Goal: Transaction & Acquisition: Book appointment/travel/reservation

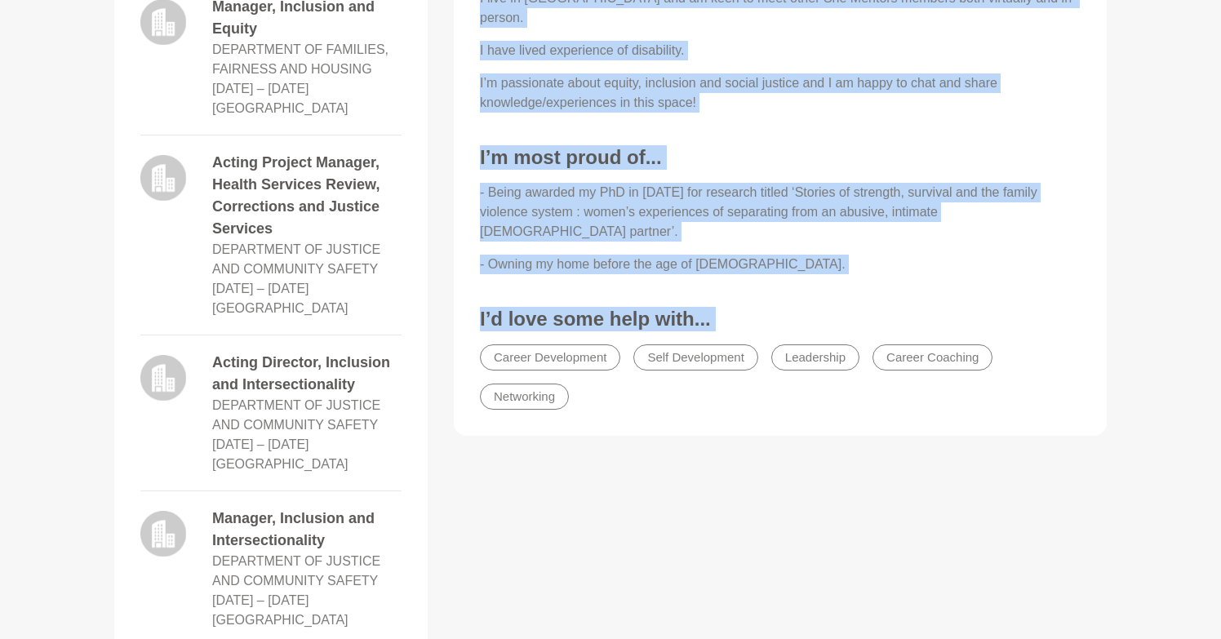
scroll to position [911, 0]
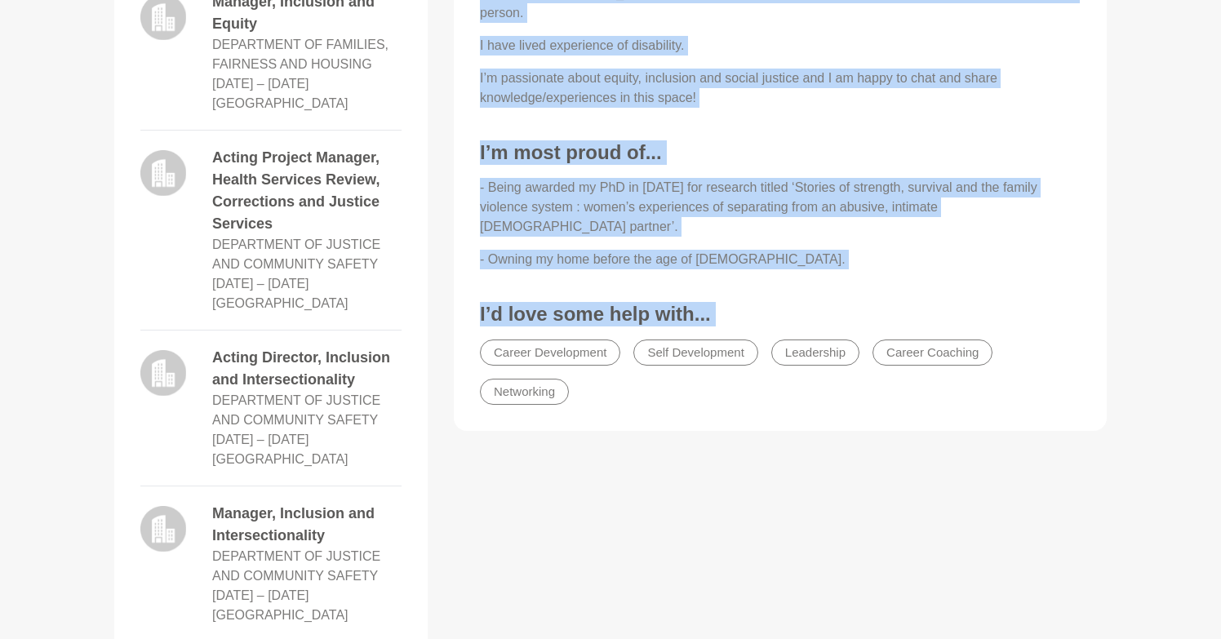
drag, startPoint x: 471, startPoint y: 192, endPoint x: 777, endPoint y: 517, distance: 446.4
copy div "Lorem Ip Do, si amet co Adipisc eli S doei 98 tempo incididunt ut laboreet dolo…"
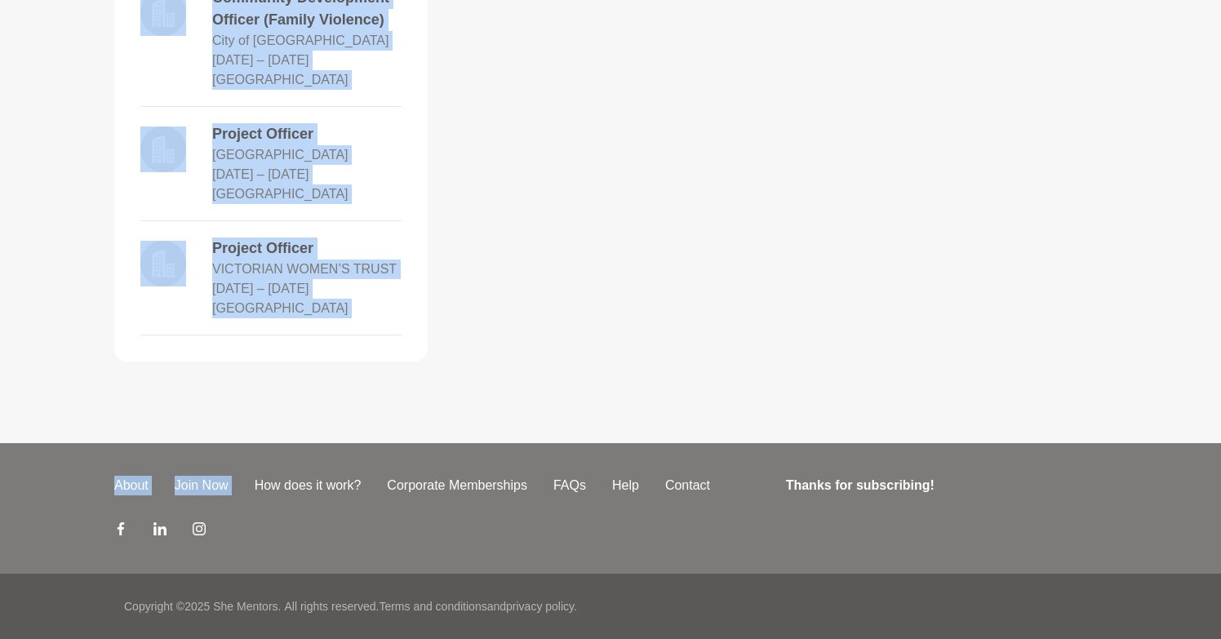
scroll to position [2307, 0]
drag, startPoint x: 128, startPoint y: 111, endPoint x: 282, endPoint y: 351, distance: 284.9
copy div "Loremi Dolorsi Ametcon, Adipis Elitsedd EIUSMODTEM IN UTLABORE, ETDOLORE MAG AL…"
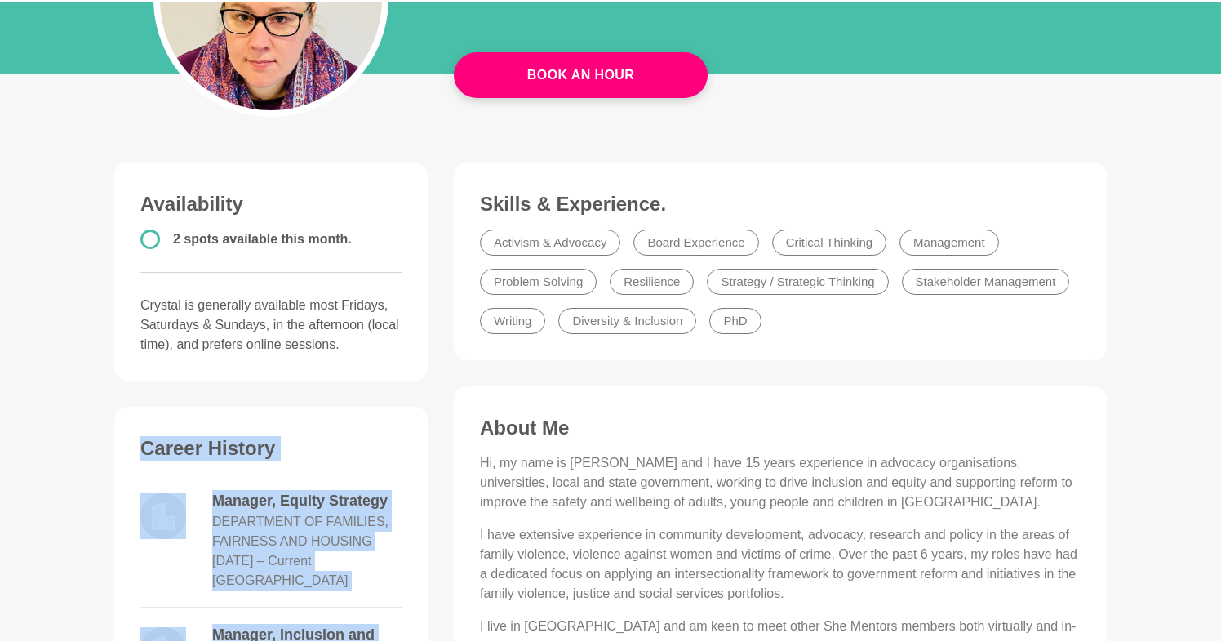
scroll to position [283, 0]
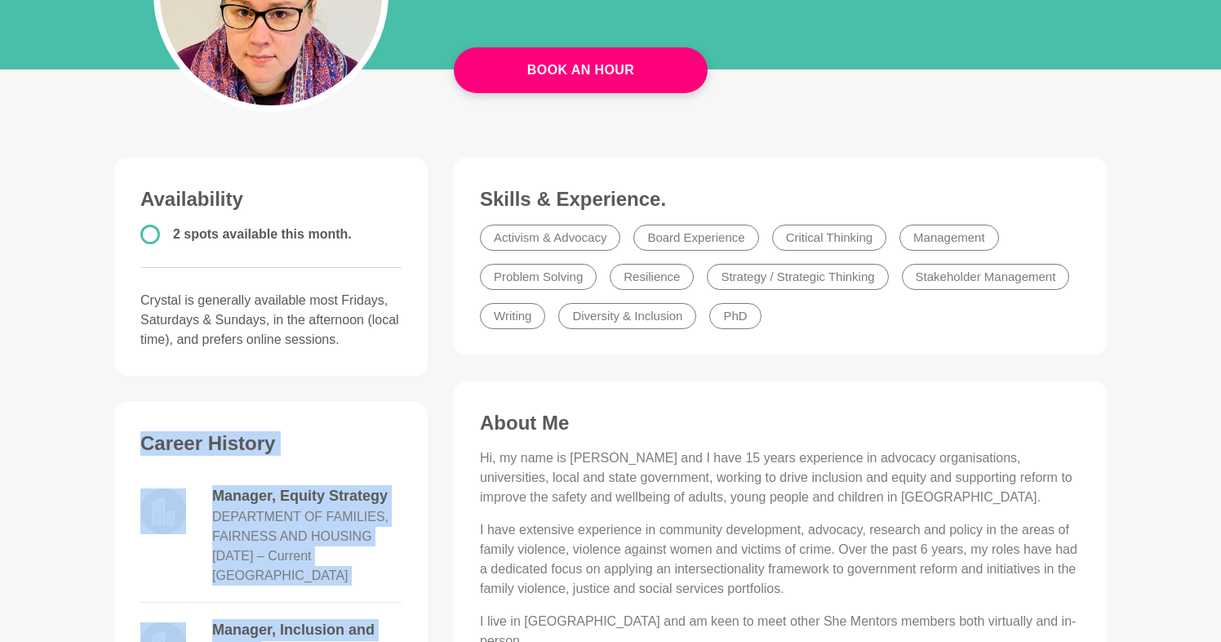
click at [1092, 231] on figure "Skills & Experience. Activism & Advocacy Board Experience Critical Thinking Man…" at bounding box center [780, 257] width 653 height 198
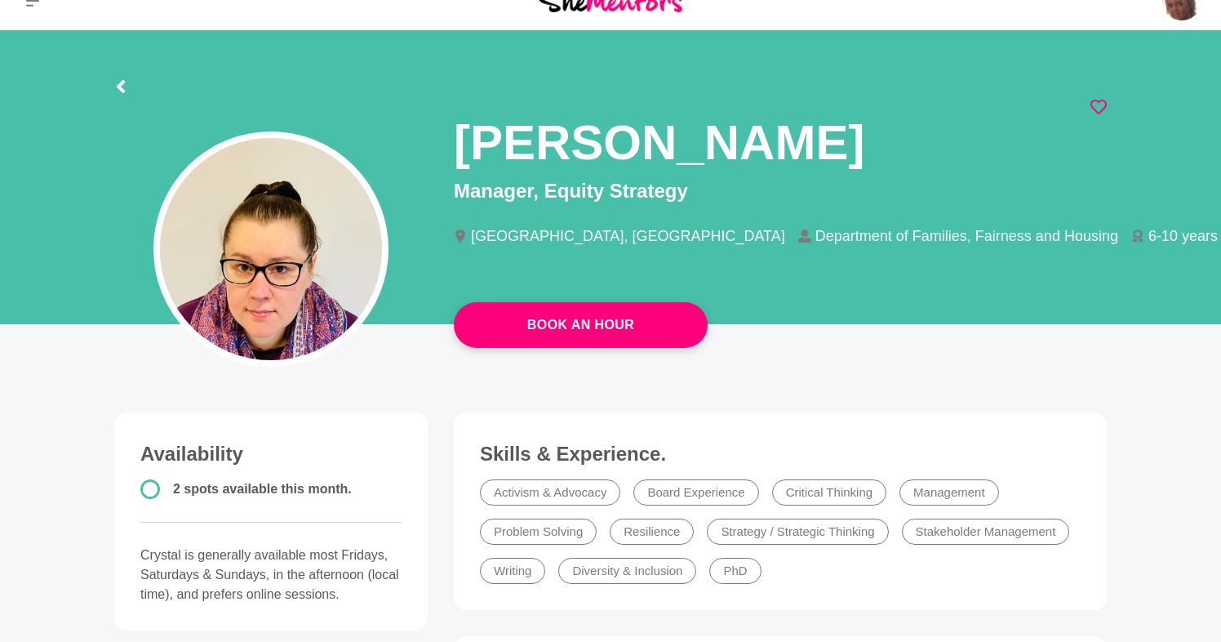
scroll to position [26, 0]
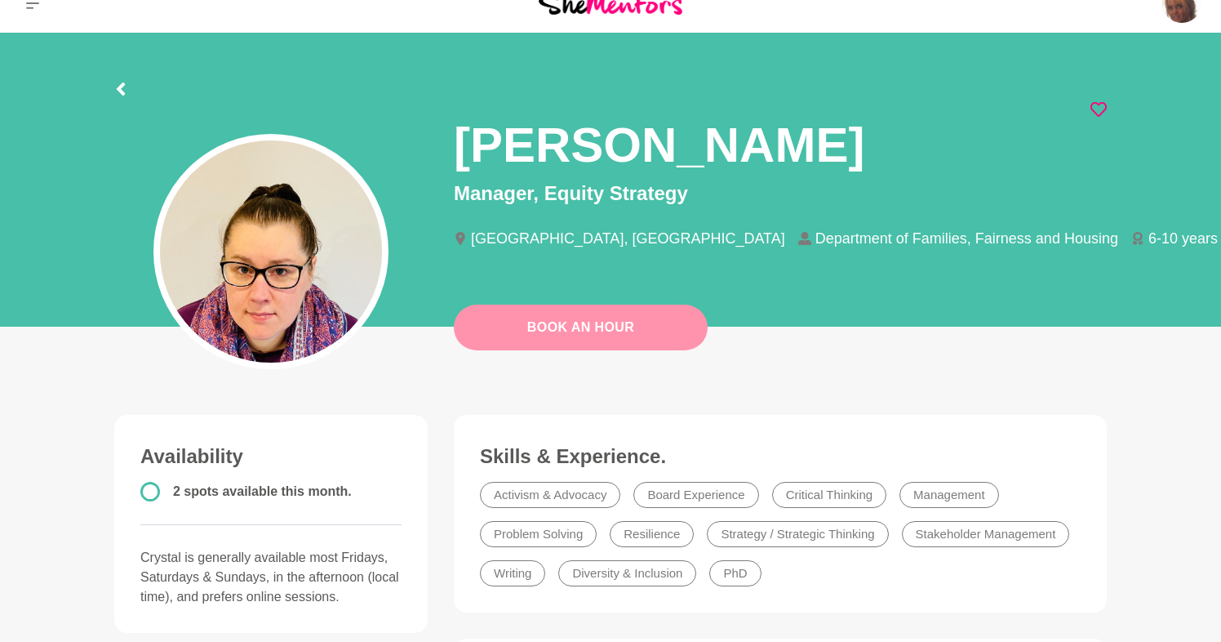
click at [661, 338] on link "Book An Hour" at bounding box center [581, 327] width 254 height 46
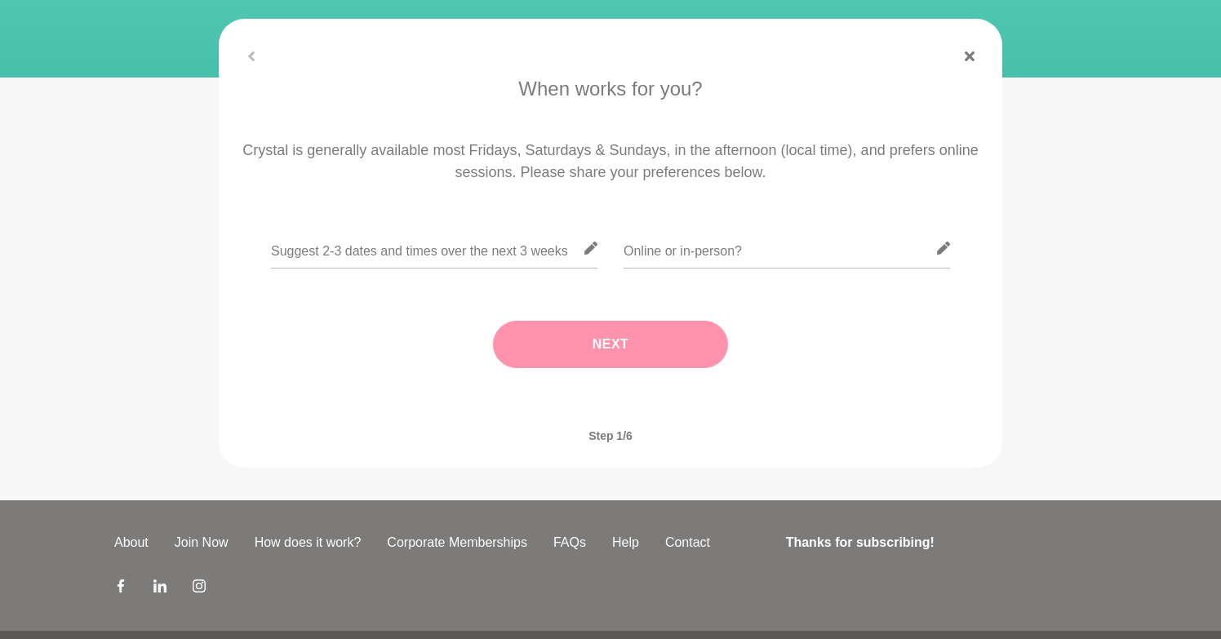
scroll to position [234, 0]
click at [540, 260] on input "text" at bounding box center [434, 248] width 327 height 40
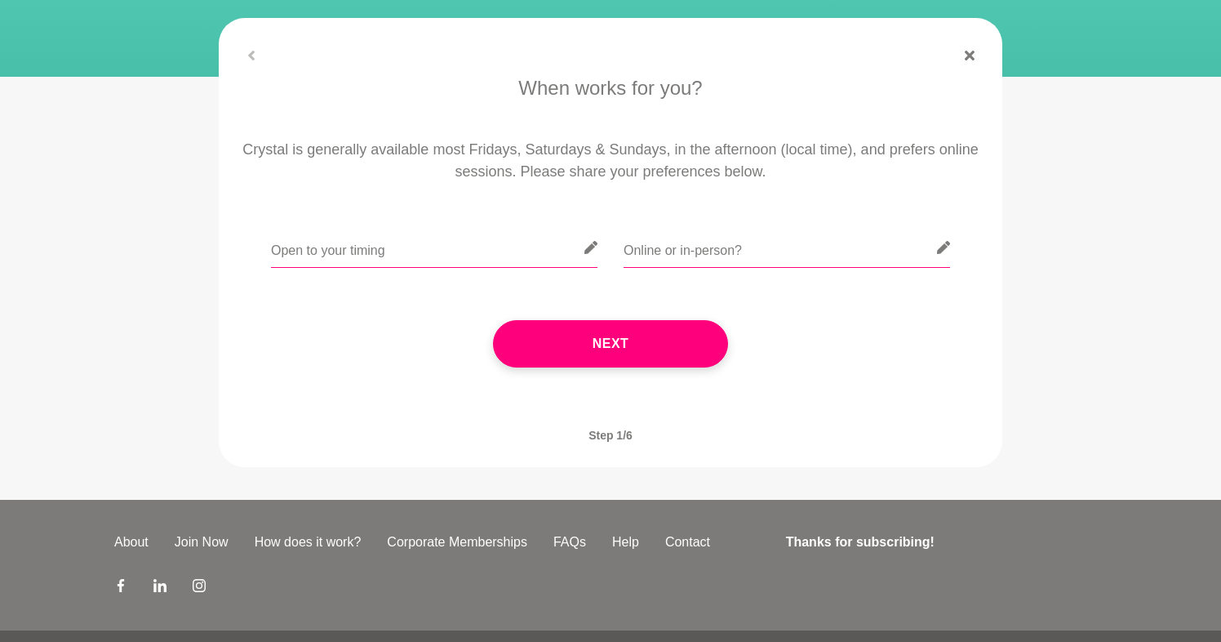
type input "Open to your timing"
click at [744, 242] on input "text" at bounding box center [787, 248] width 327 height 40
type input "Online"
click at [409, 252] on input "Open to your timing" at bounding box center [434, 248] width 327 height 40
type input "Open to your schedule"
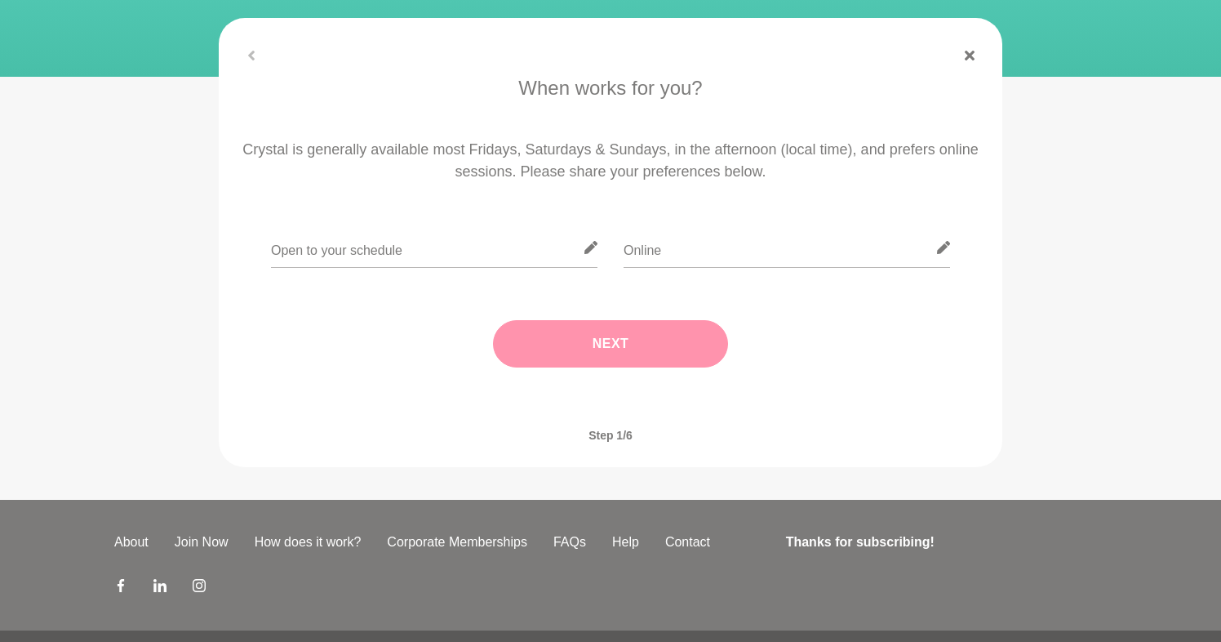
click at [622, 344] on button "Next" at bounding box center [610, 343] width 235 height 47
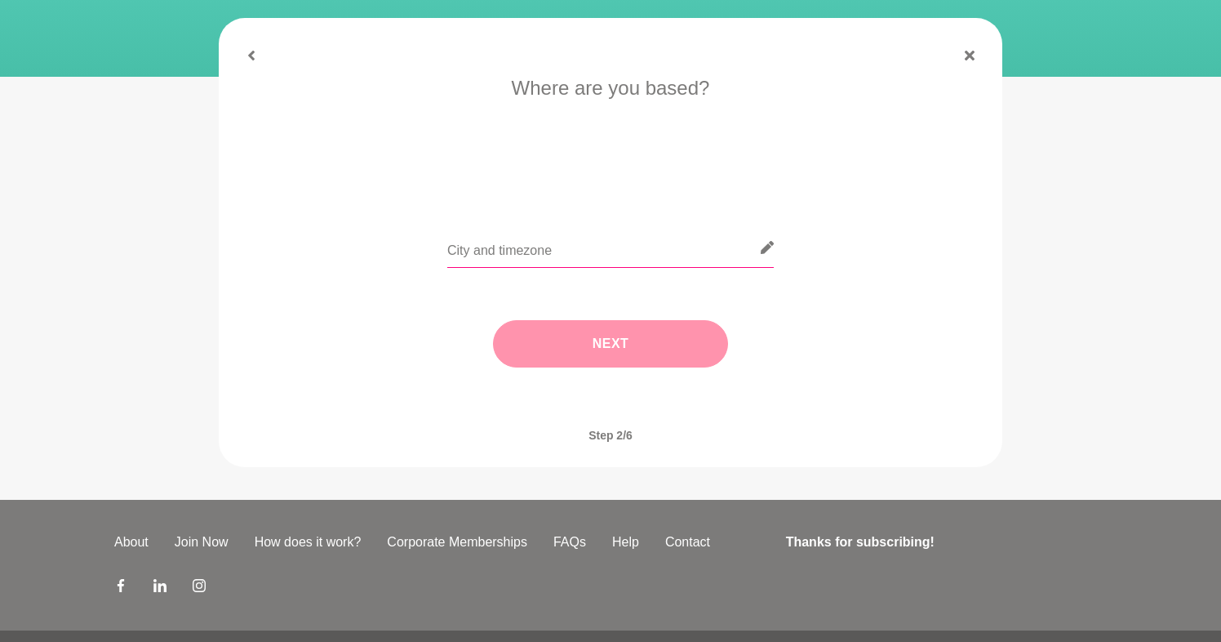
click at [672, 260] on input "text" at bounding box center [610, 248] width 327 height 40
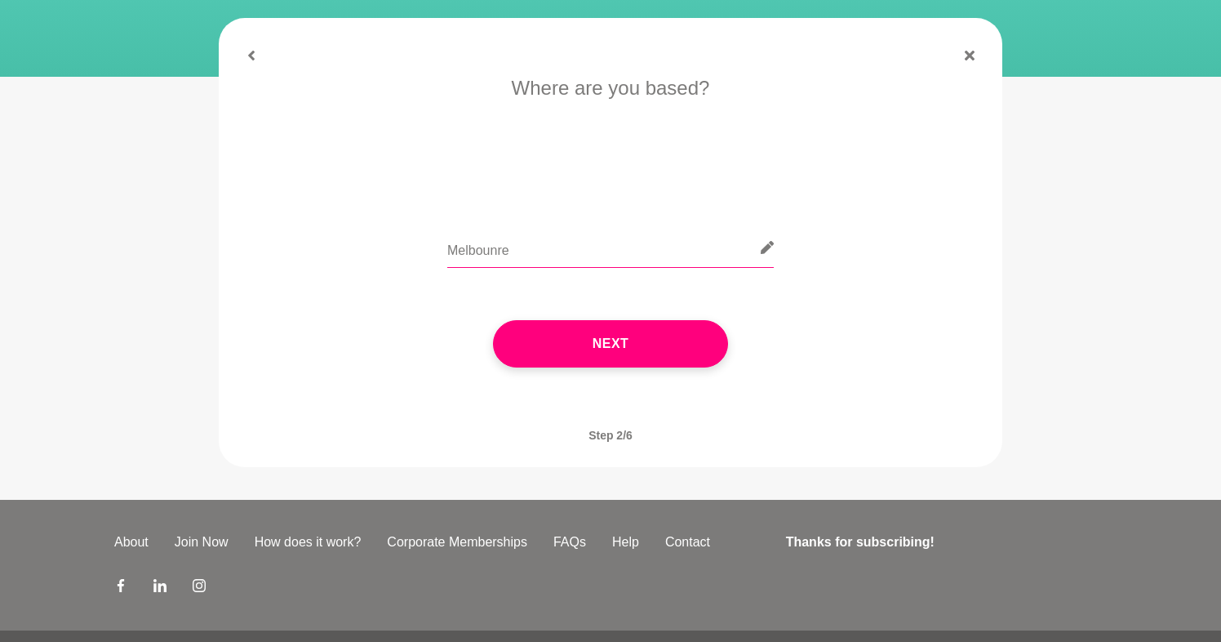
type input "[GEOGRAPHIC_DATA]"
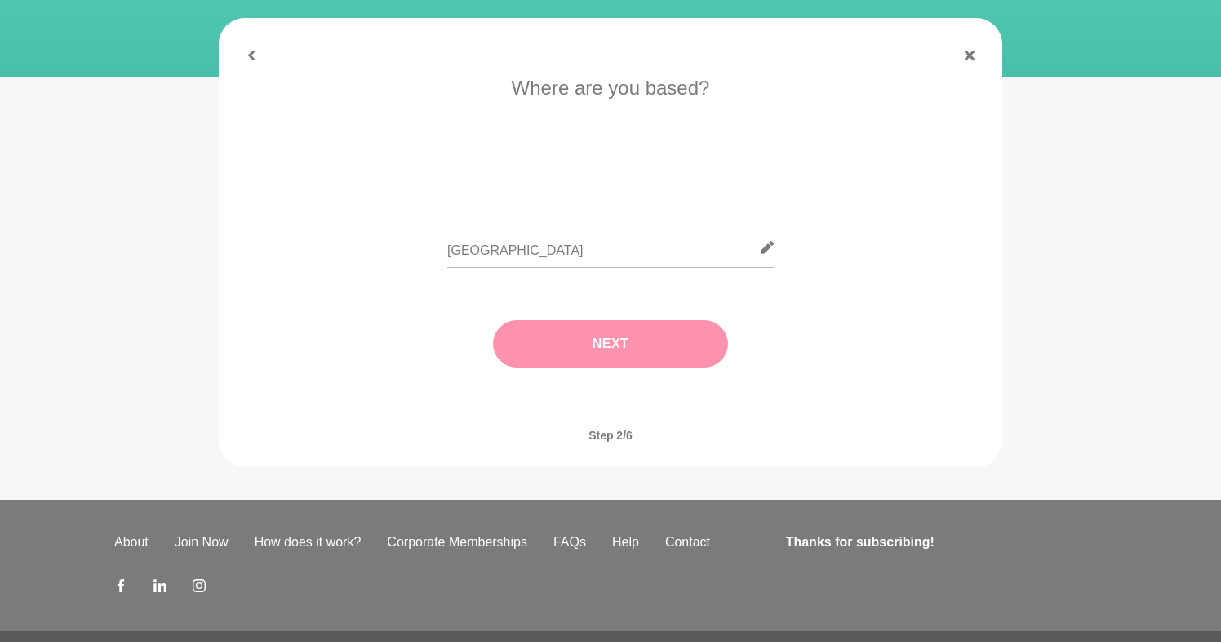
click at [621, 332] on button "Next" at bounding box center [610, 343] width 235 height 47
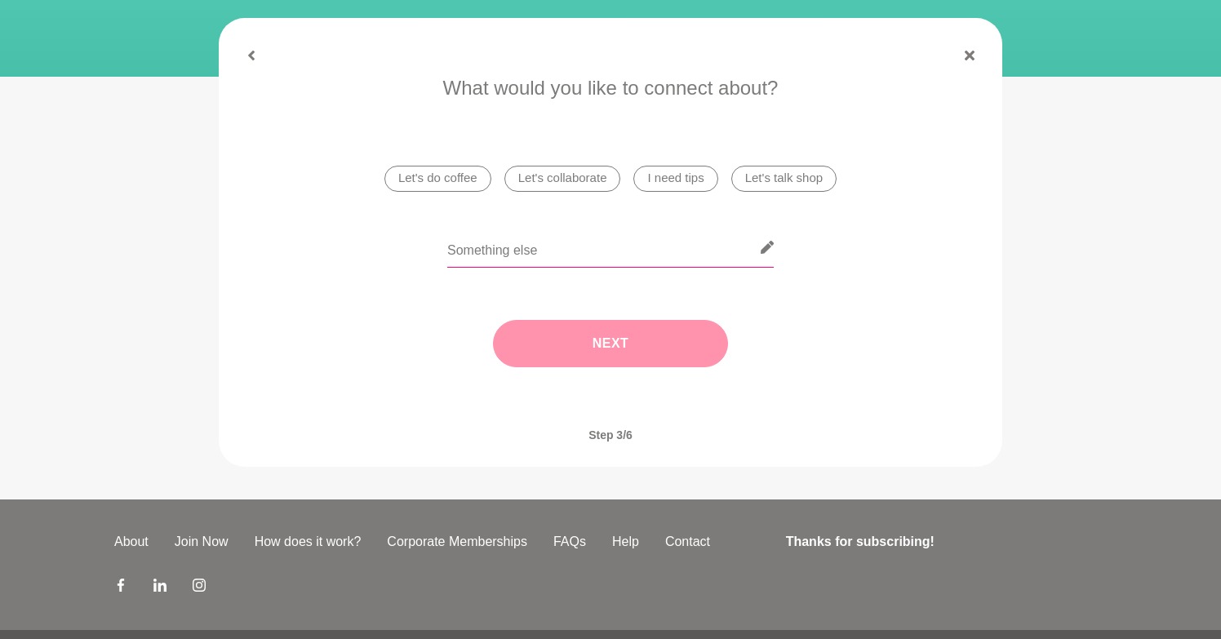
click at [676, 243] on input "text" at bounding box center [610, 248] width 327 height 40
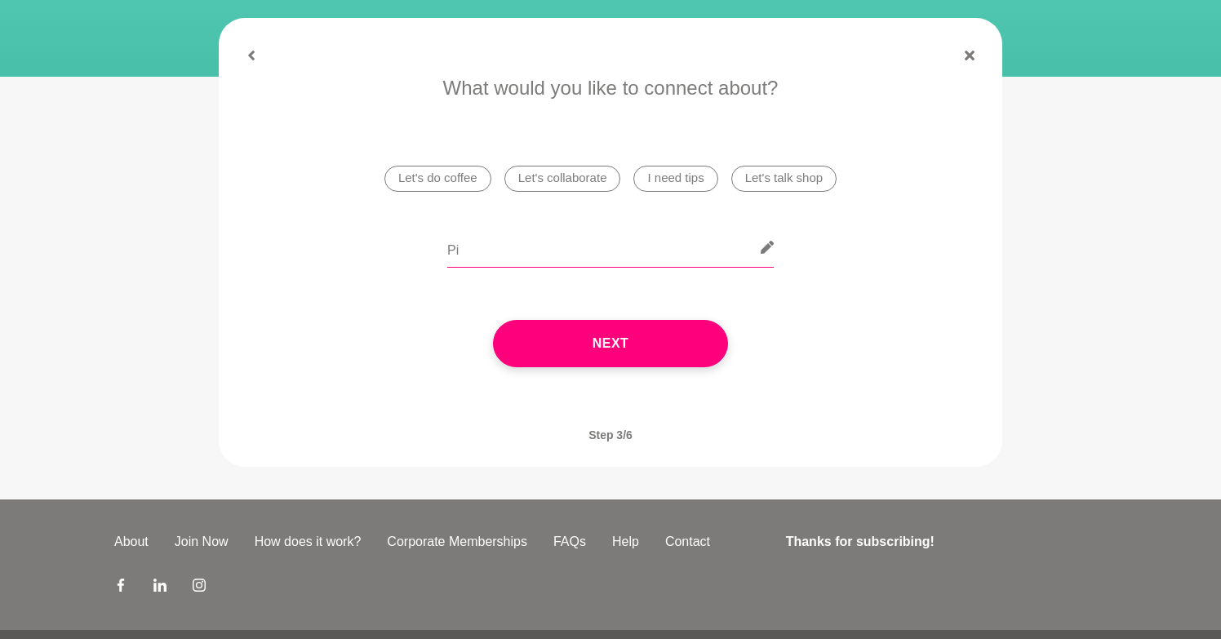
type input "P"
type input "H"
type input "Gaining knowledge"
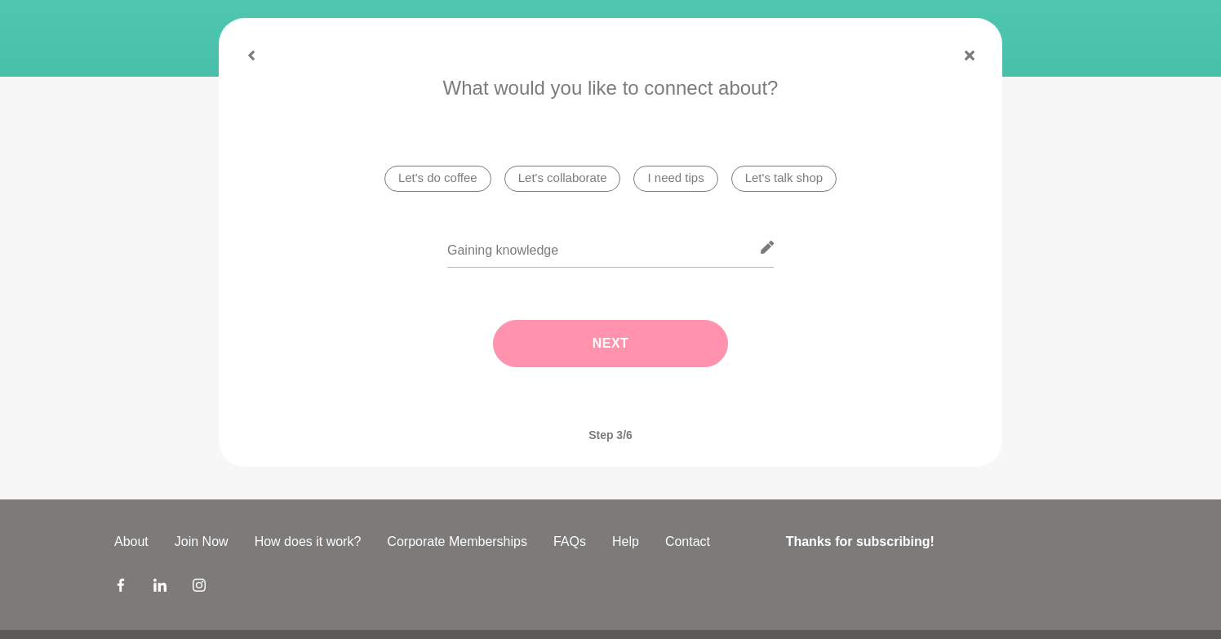
click at [622, 339] on button "Next" at bounding box center [610, 343] width 235 height 47
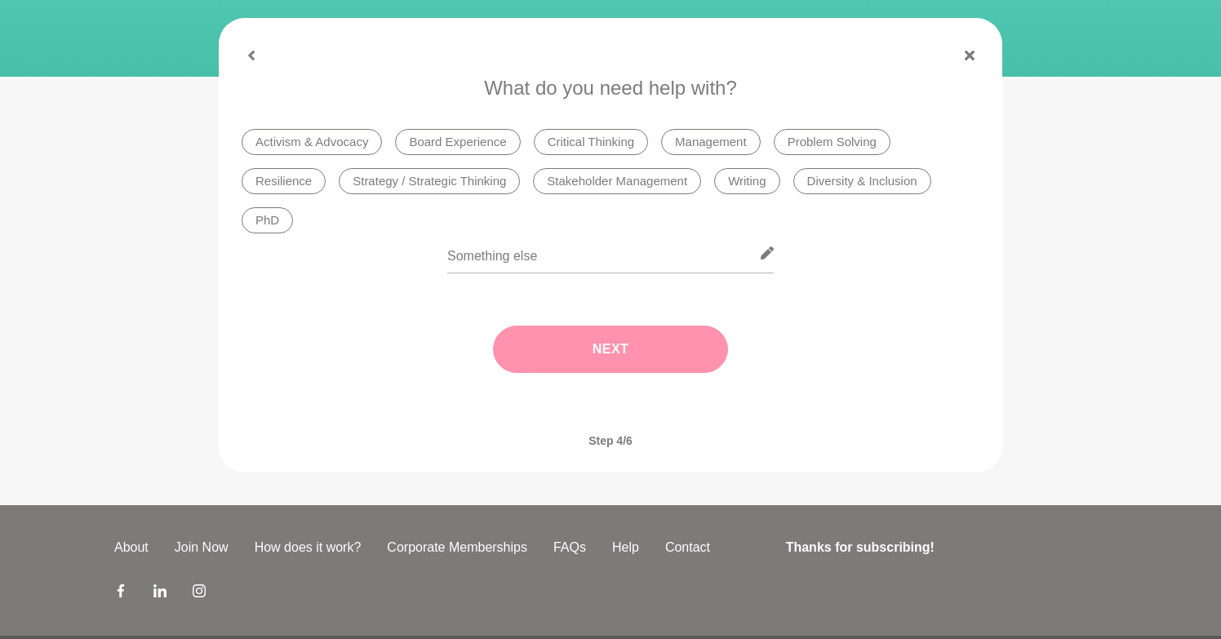
click at [439, 178] on li "Strategy / Strategic Thinking" at bounding box center [429, 181] width 181 height 26
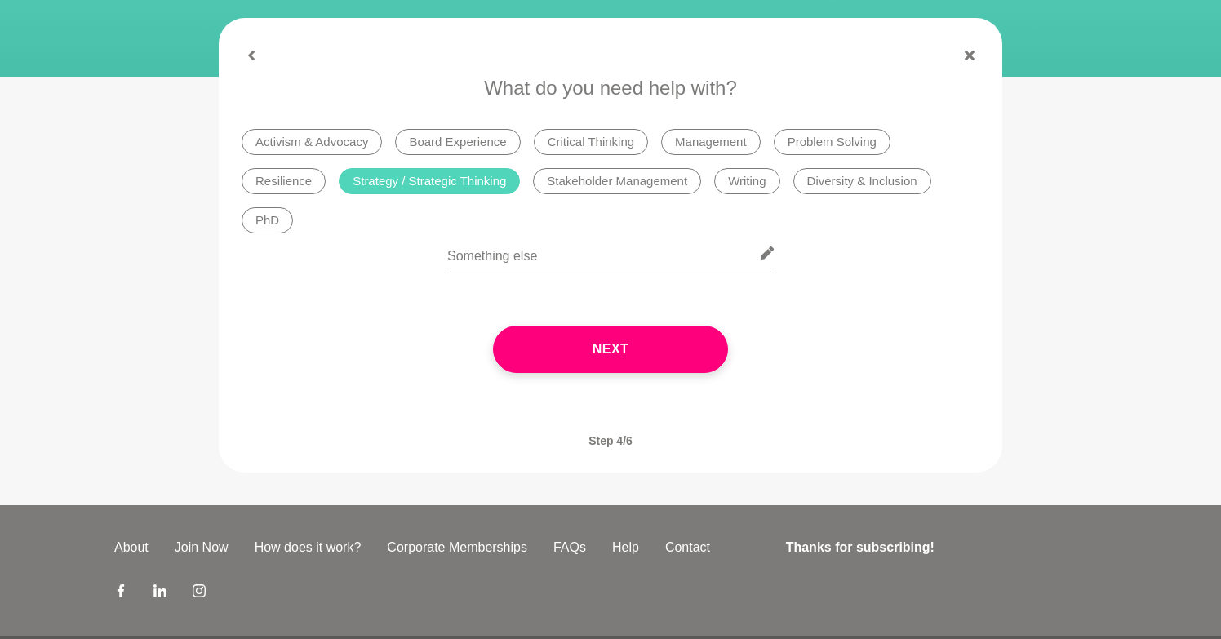
click at [312, 131] on li "Activism & Advocacy" at bounding box center [312, 142] width 140 height 26
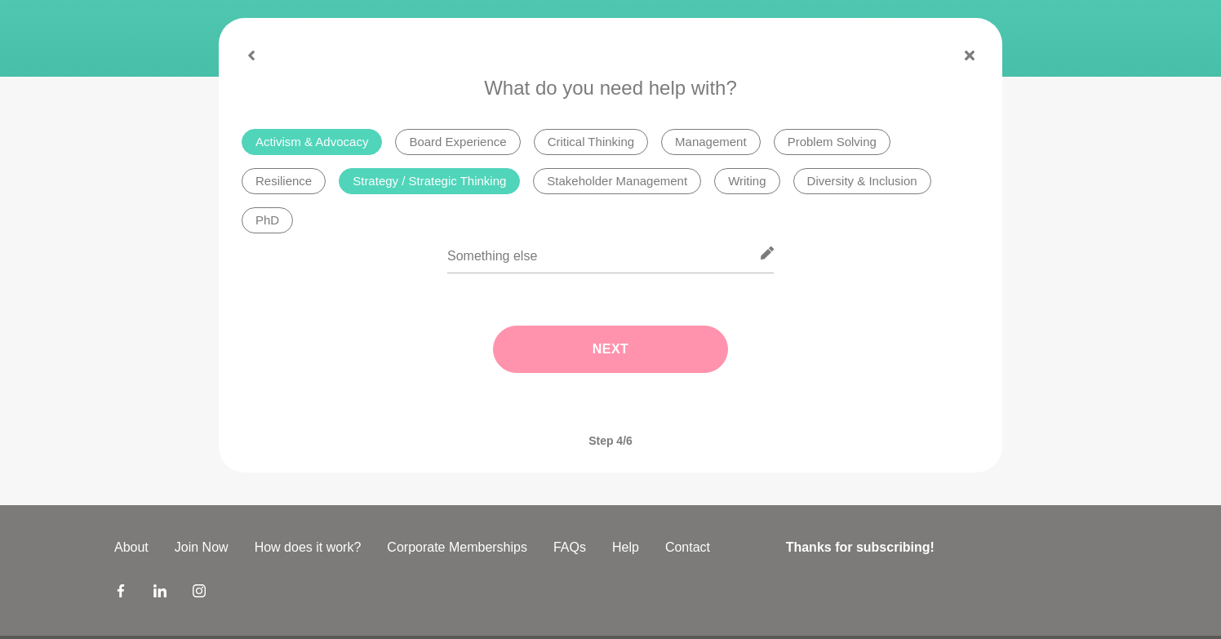
click at [604, 345] on button "Next" at bounding box center [610, 349] width 235 height 47
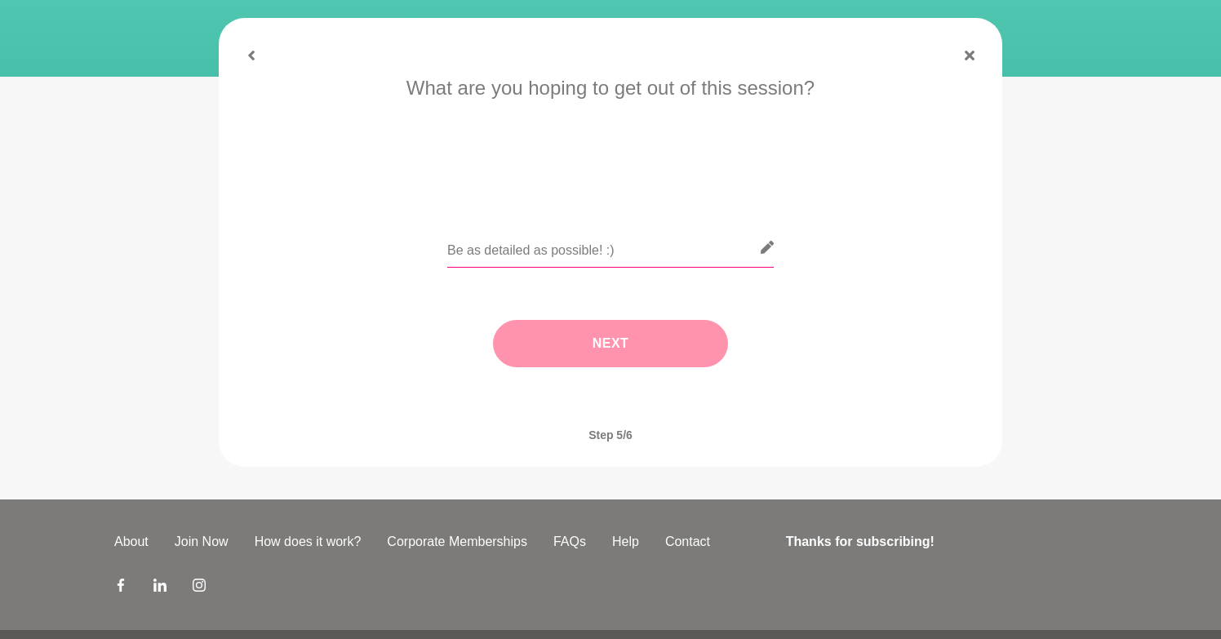
click at [651, 244] on input "text" at bounding box center [610, 248] width 327 height 40
paste input "Given your extensive work across government in equity, inclusion and intersecti…"
type input "Given your extensive work across government in equity, inclusion and intersecti…"
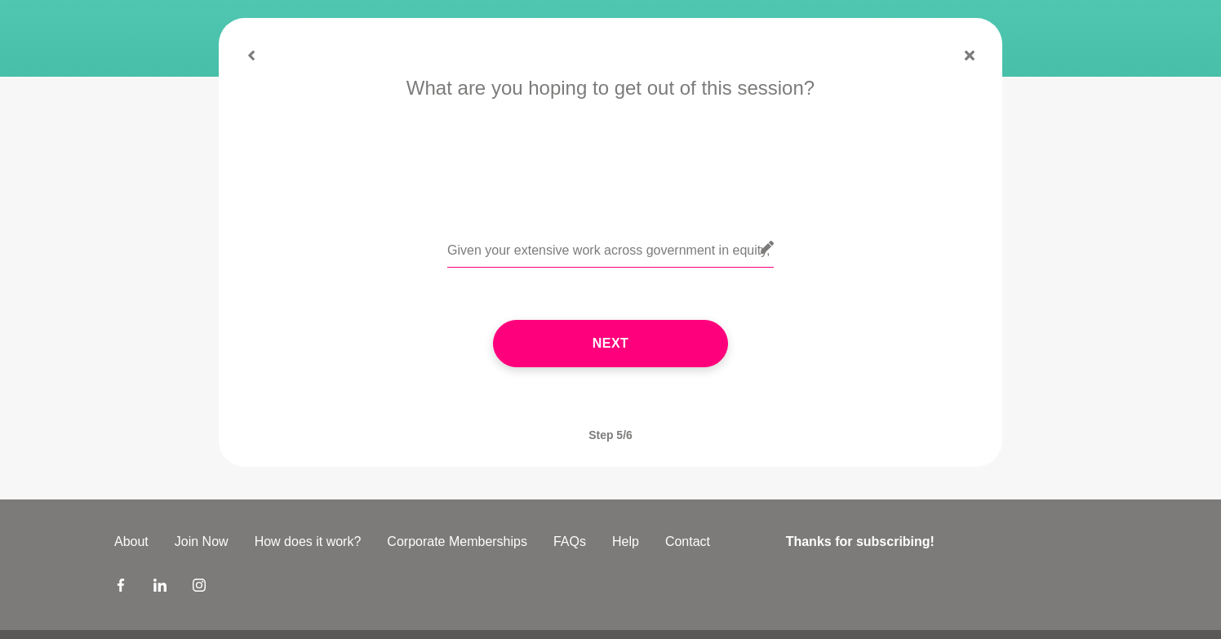
click at [488, 250] on input "Given your extensive work across government in equity, inclusion and intersecti…" at bounding box center [610, 248] width 327 height 40
paste input "Given your extensive work across government in equity, inclusion and intersecti…"
type input "Given your extensive work across government in equity, inclusion and intersecti…"
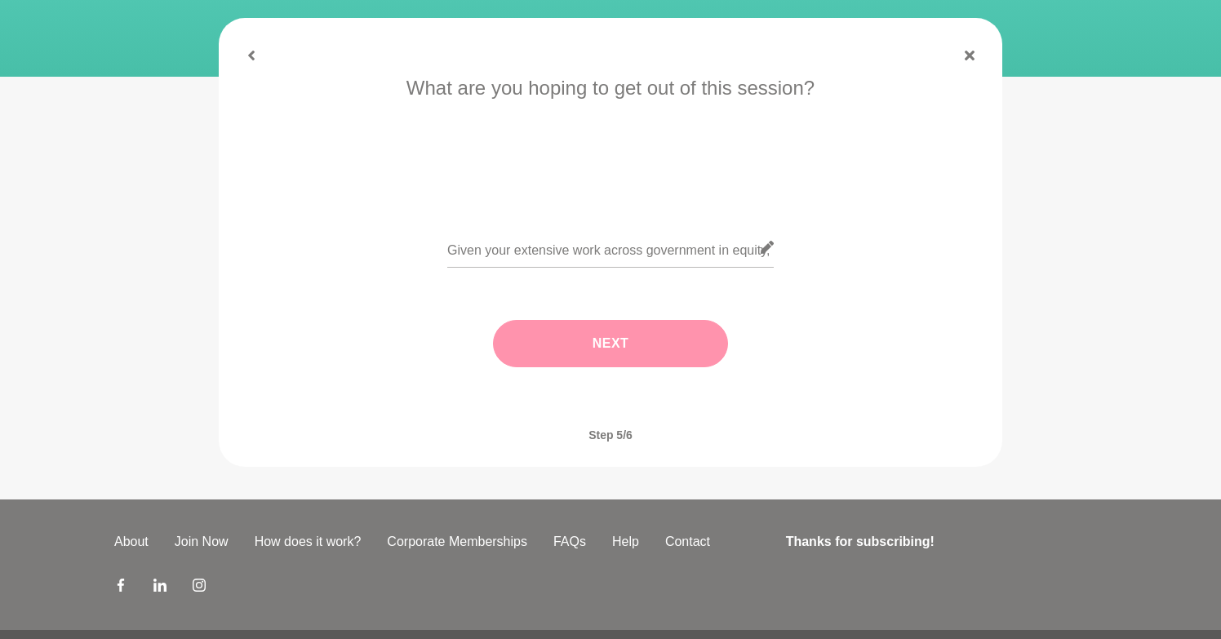
click at [604, 337] on button "Next" at bounding box center [610, 343] width 235 height 47
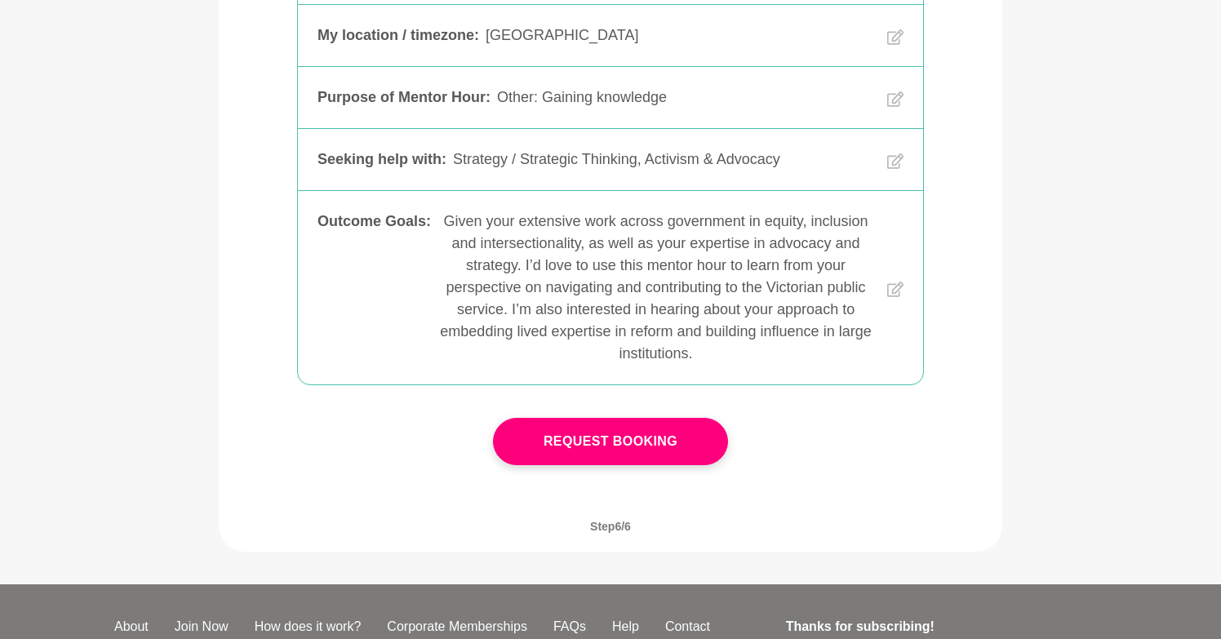
scroll to position [420, 0]
click at [895, 219] on icon at bounding box center [895, 290] width 16 height 151
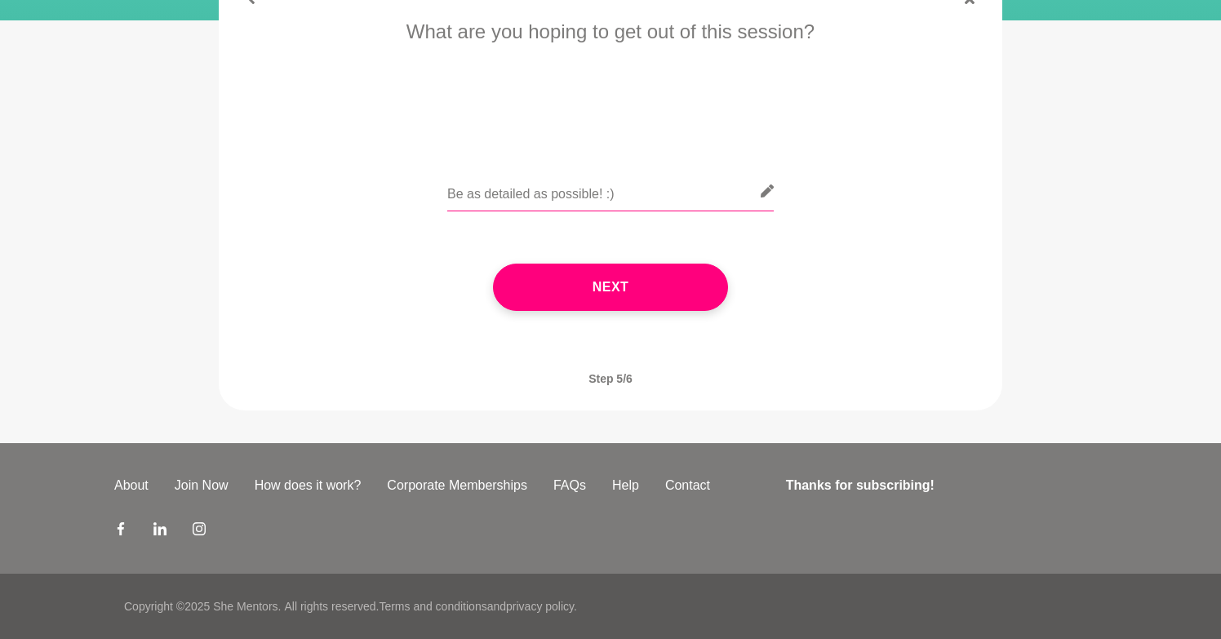
click at [646, 190] on input "text" at bounding box center [610, 191] width 327 height 40
paste input "Lore ipsumdo Sitamet, C adip eli’se doei. T inc utl et do magna aliq en a minim…"
type input "Lore ipsumdo Sitamet, C adip eli’se doei. T inc utl et do magna aliq en a minim…"
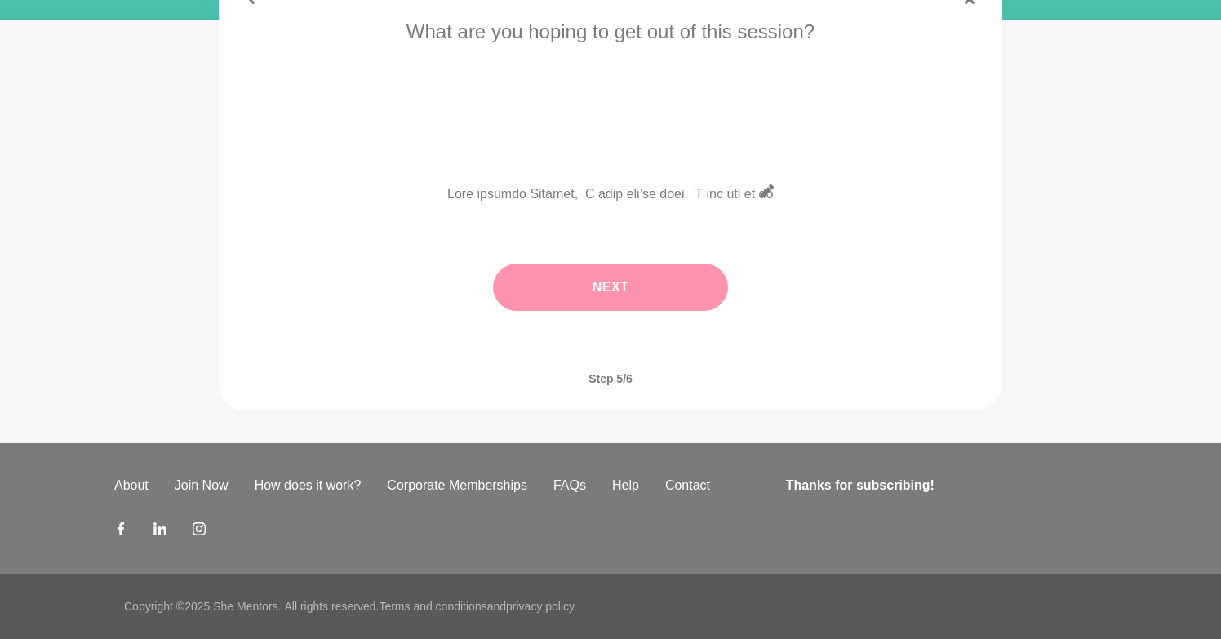
click at [631, 282] on button "Next" at bounding box center [610, 287] width 235 height 47
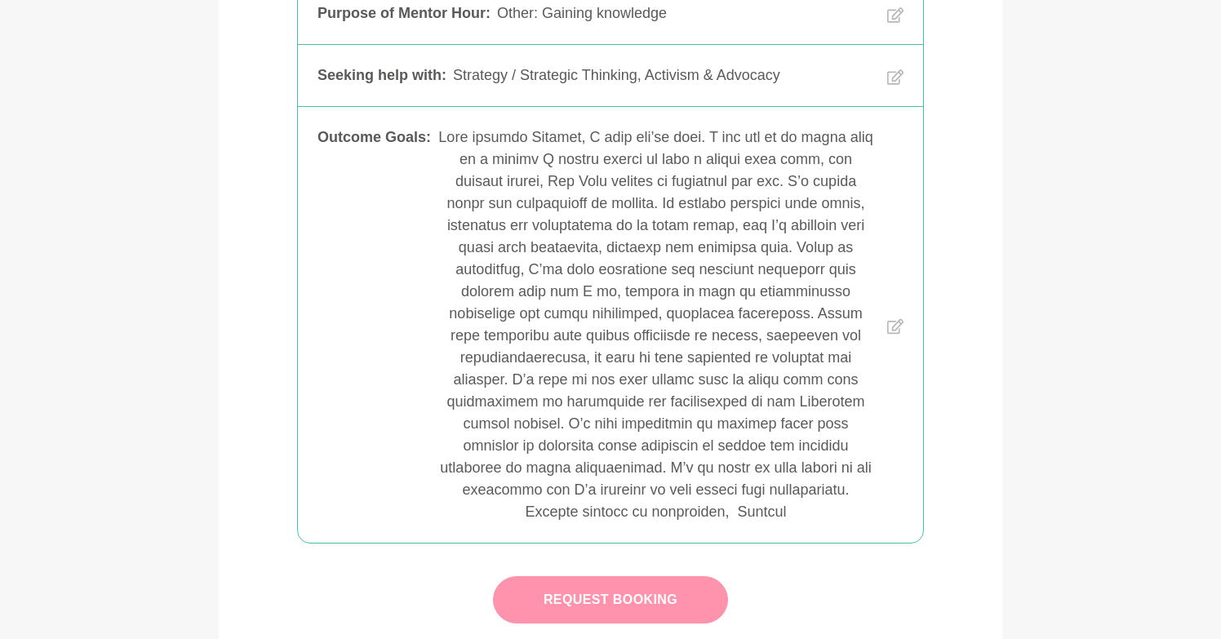
scroll to position [471, 0]
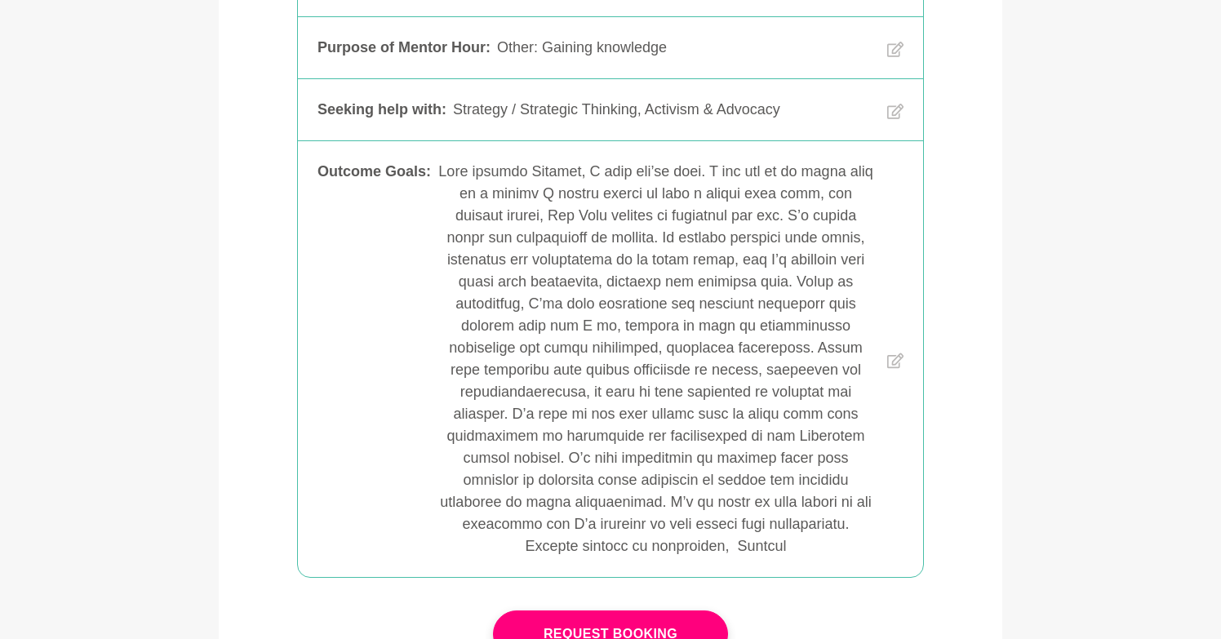
click at [895, 353] on icon at bounding box center [895, 361] width 16 height 16
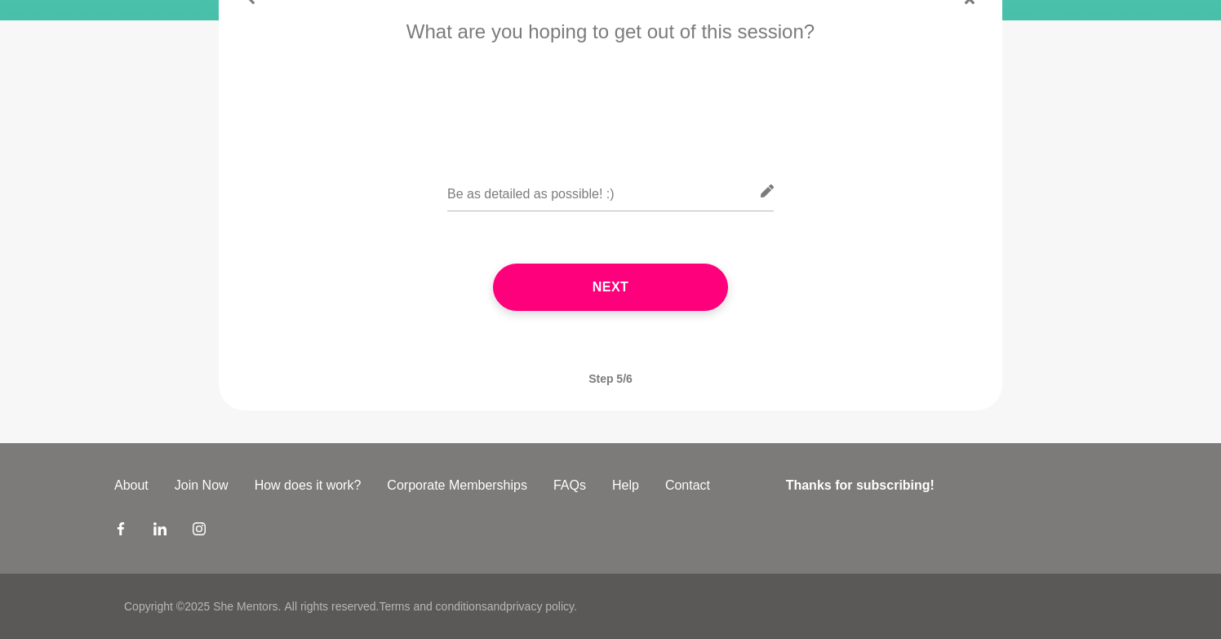
scroll to position [291, 0]
click at [713, 193] on input "text" at bounding box center [610, 191] width 327 height 40
paste input "Lore ipsumdo Sitamet, C adip eli’se doei. T inc utl et do magna aliq en a minim…"
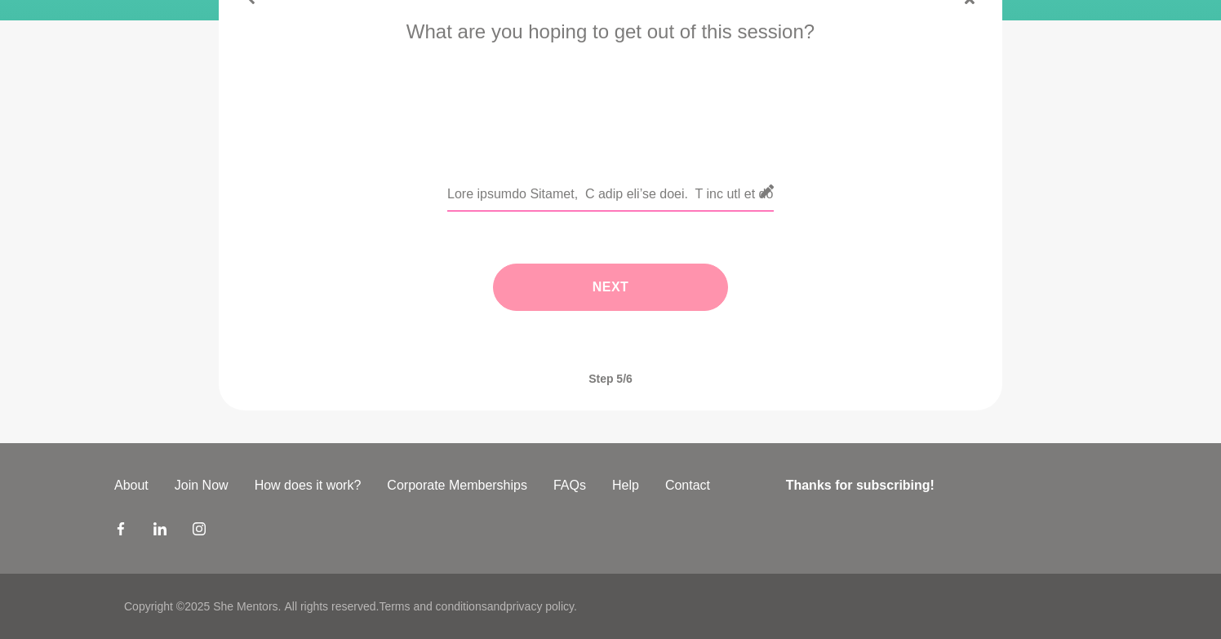
type input "Lore ipsumdo Sitamet, C adip eli’se doei. T inc utl et do magna aliq en a minim…"
click at [629, 290] on div "Next" at bounding box center [611, 287] width 738 height 113
click at [630, 301] on div "Next" at bounding box center [611, 287] width 738 height 113
click at [637, 400] on span "Step 5/6" at bounding box center [610, 378] width 83 height 51
click at [705, 191] on input "text" at bounding box center [610, 191] width 327 height 40
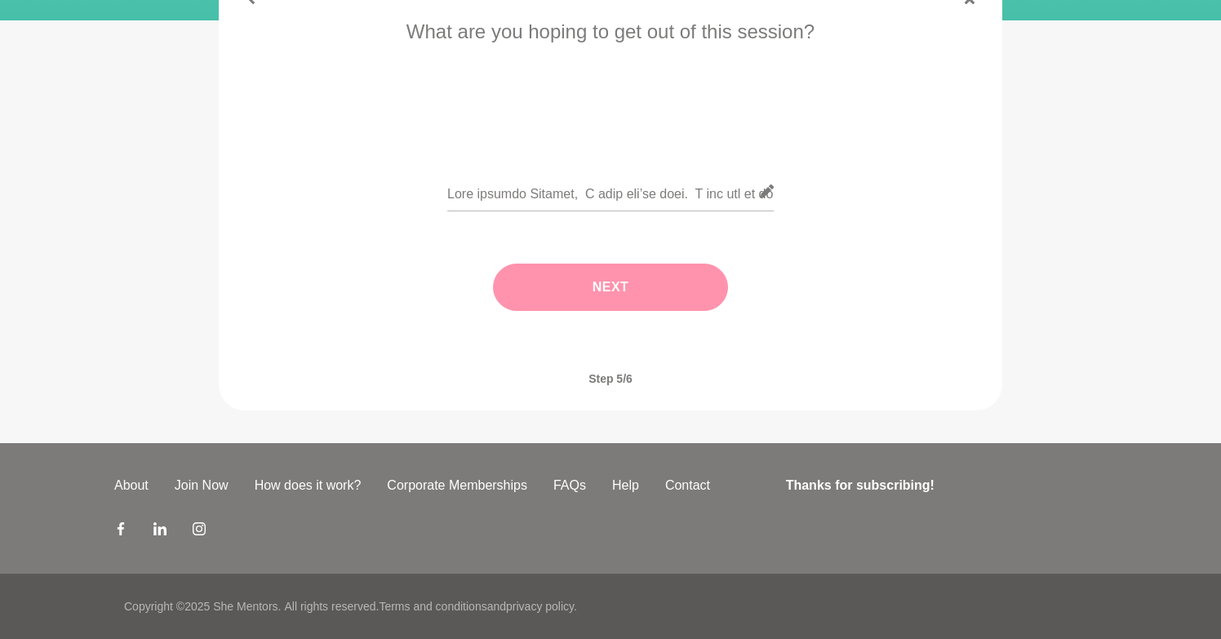
click at [765, 191] on icon at bounding box center [767, 190] width 13 height 13
click at [820, 225] on div at bounding box center [611, 201] width 738 height 60
click at [633, 202] on input "text" at bounding box center [610, 191] width 327 height 40
drag, startPoint x: 447, startPoint y: 189, endPoint x: 767, endPoint y: 198, distance: 319.3
click at [767, 198] on input "text" at bounding box center [610, 191] width 327 height 40
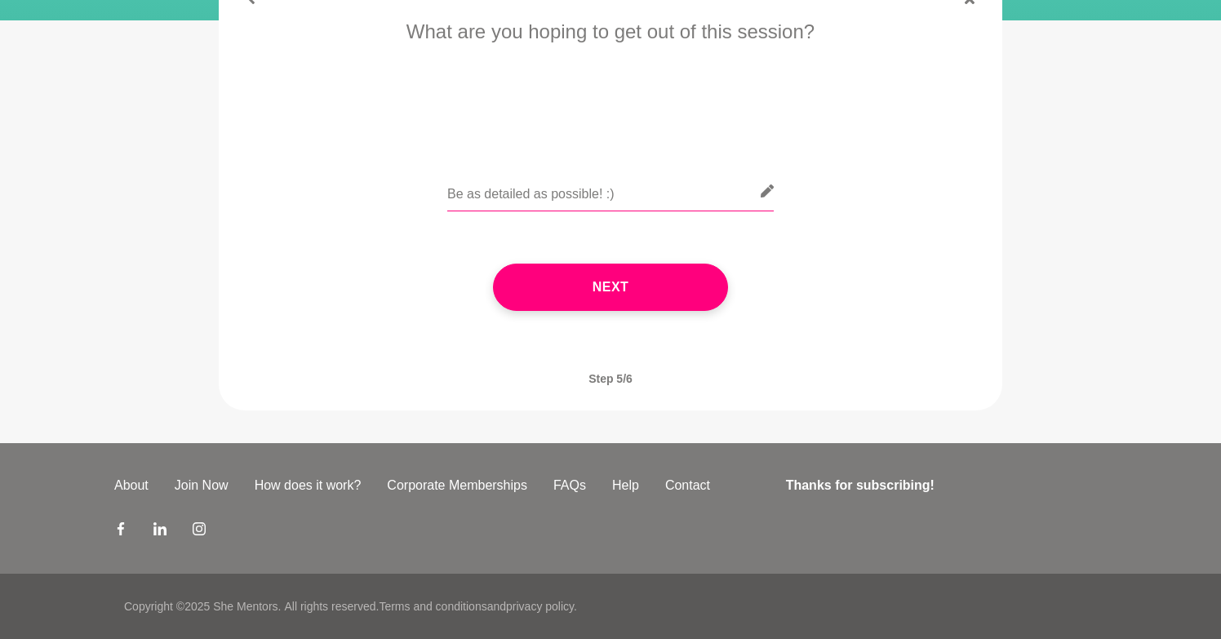
paste input "Lore ipsumdo Sitamet, C adip eli’se doei. T inc utl et do magna aliq en a minim…"
type input "Lore ipsumdo Sitamet, C adip eli’se doei. T inc utl et do magna aliq en a minim…"
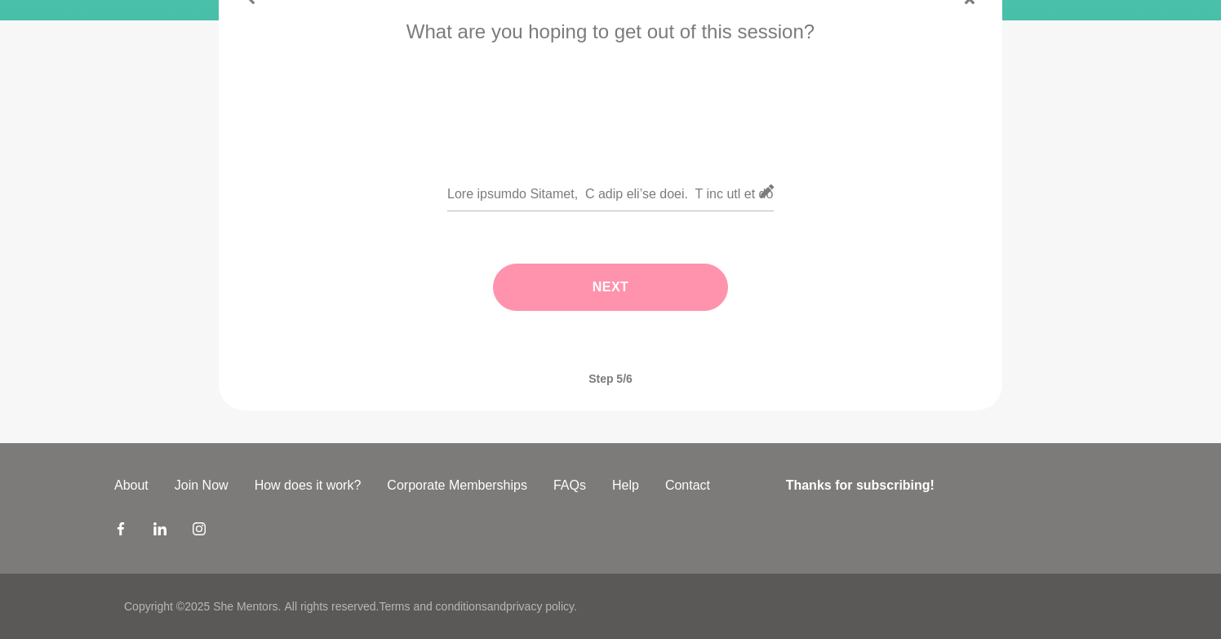
click at [658, 282] on button "Next" at bounding box center [610, 287] width 235 height 47
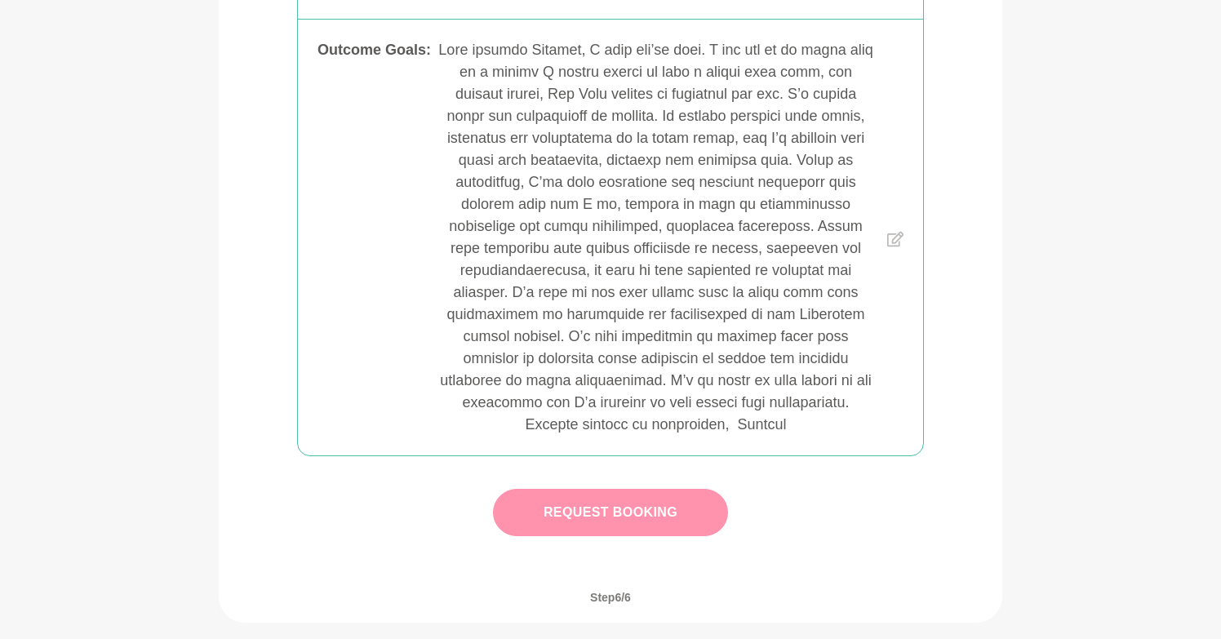
scroll to position [596, 0]
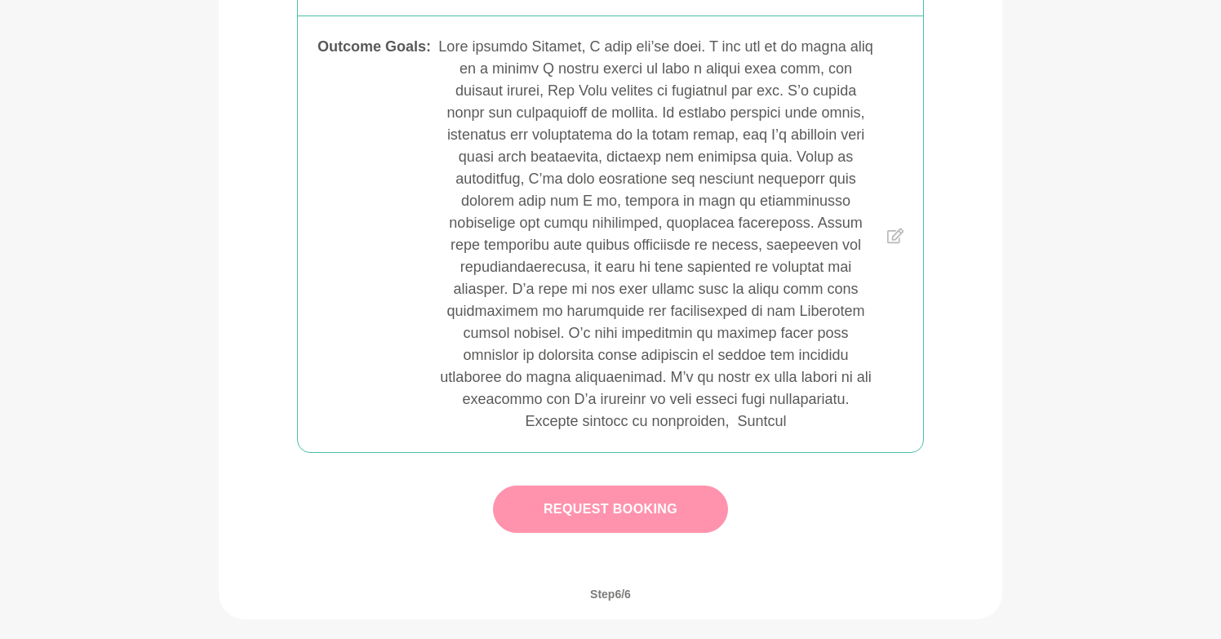
click at [636, 516] on button "Request Booking" at bounding box center [610, 509] width 235 height 47
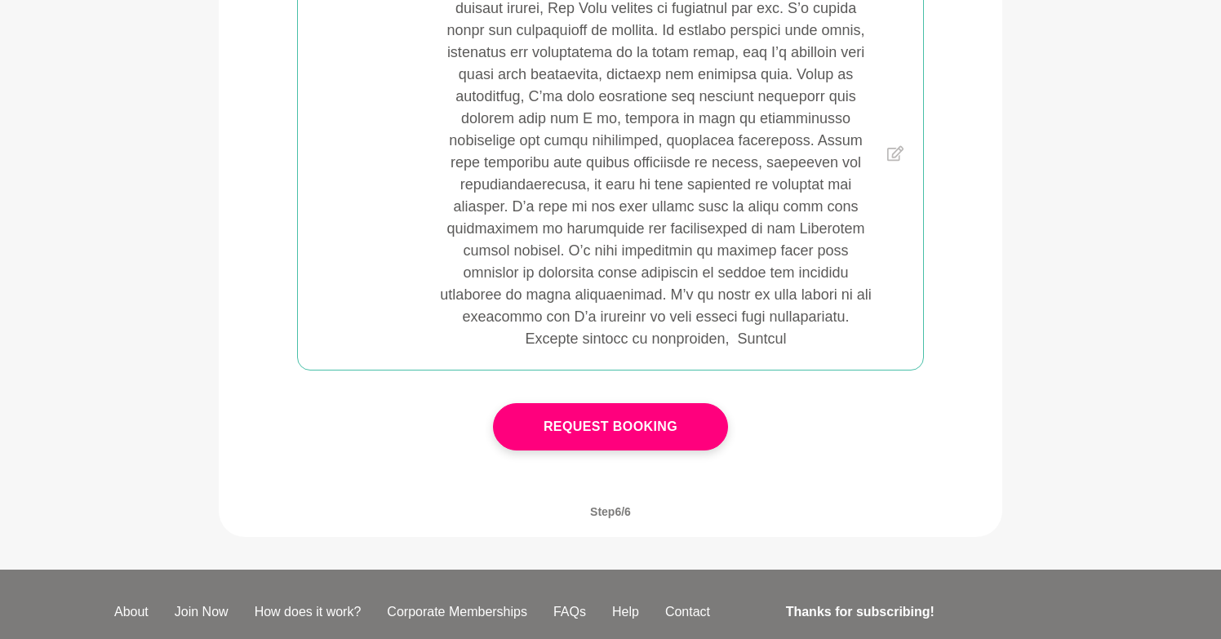
scroll to position [683, 0]
